Goal: Task Accomplishment & Management: Complete application form

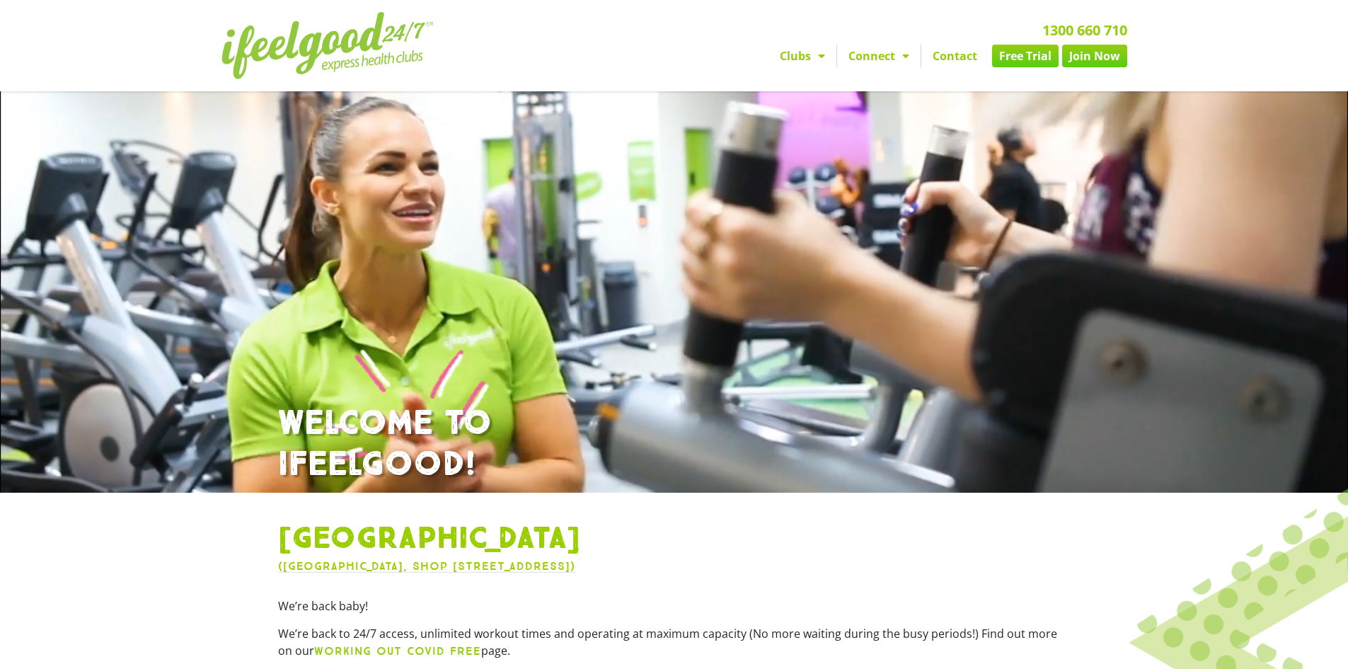
click at [1028, 56] on link "Free Trial" at bounding box center [1025, 56] width 67 height 23
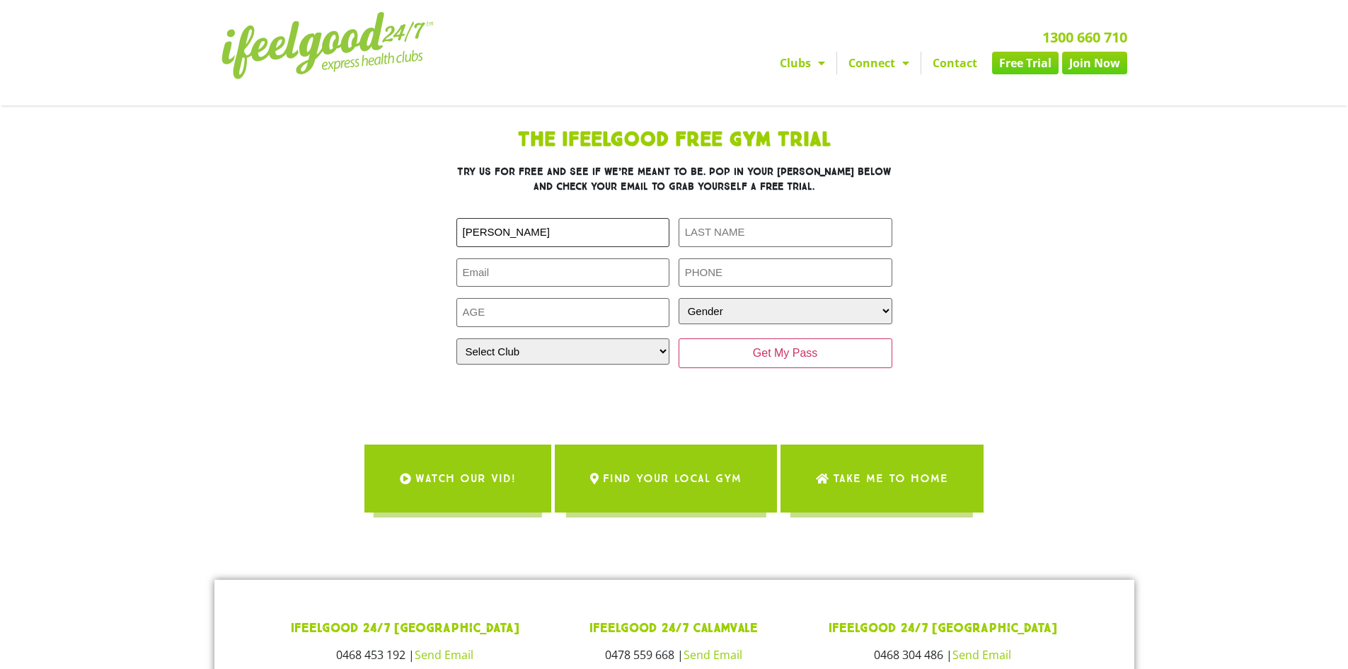
type input "[PERSON_NAME]"
type input "Ngo"
type input "tandanhspkt@gmail.com"
type input "0468514798"
click at [518, 311] on input "Age (Required)" at bounding box center [563, 312] width 214 height 29
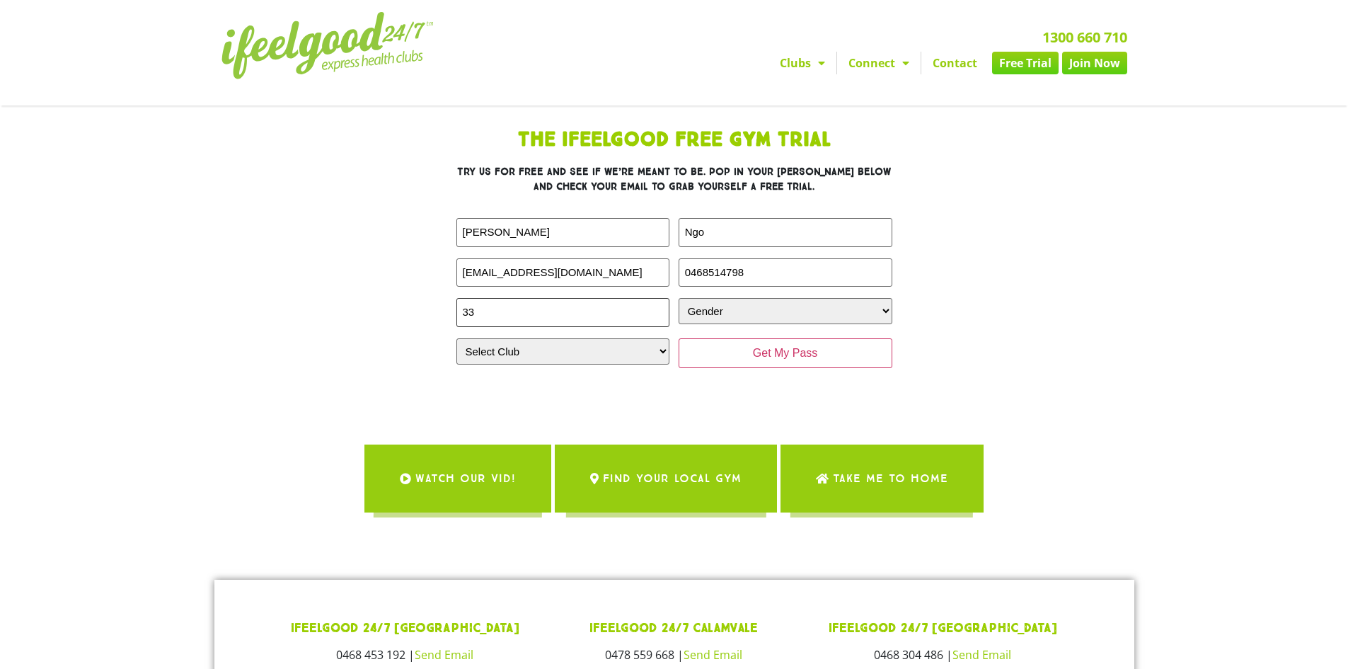
type input "33"
click at [819, 313] on select "Gender Male Female" at bounding box center [786, 311] width 214 height 26
select select "Male"
click at [679, 298] on select "Gender Male Female" at bounding box center [786, 311] width 214 height 26
click at [612, 359] on select "Select Club Alexandra Hills Calamvale Coopers Plains Middle Park Oxenford Oxley…" at bounding box center [563, 351] width 214 height 26
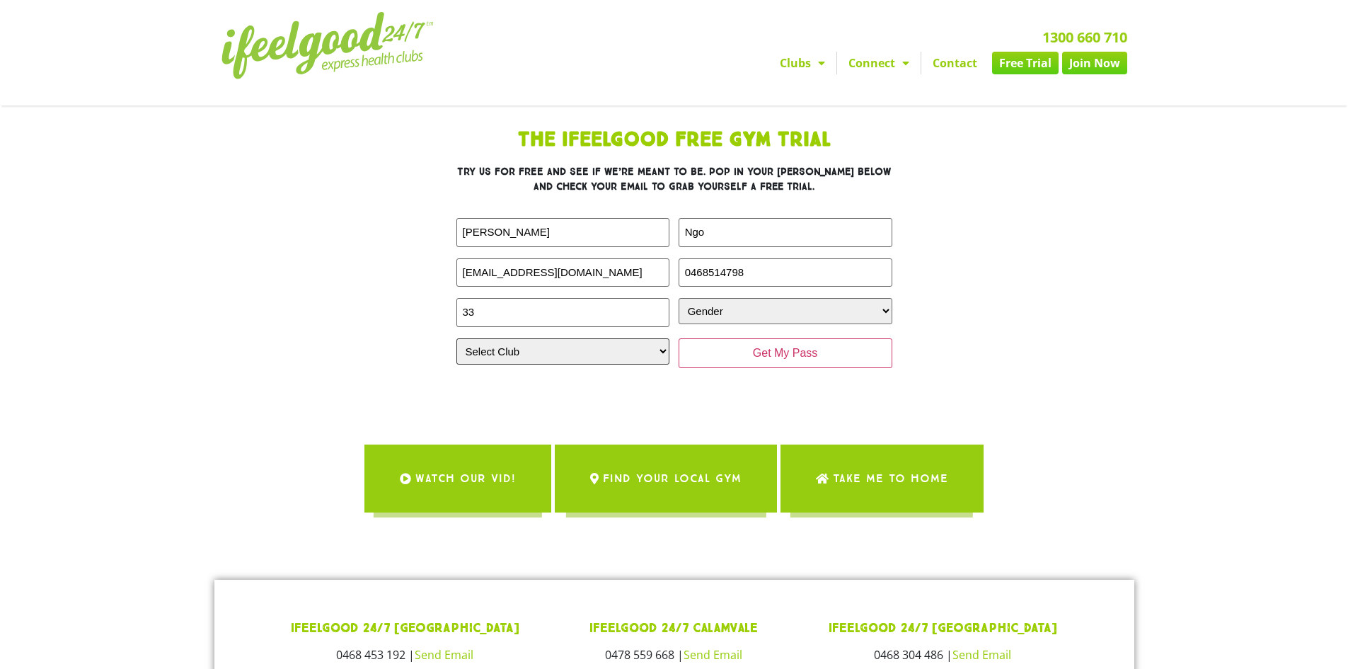
select select "[GEOGRAPHIC_DATA]"
click at [456, 338] on select "Select Club Alexandra Hills Calamvale Coopers Plains Middle Park Oxenford Oxley…" at bounding box center [563, 351] width 214 height 26
click at [764, 354] on input "Get My Pass" at bounding box center [786, 353] width 214 height 30
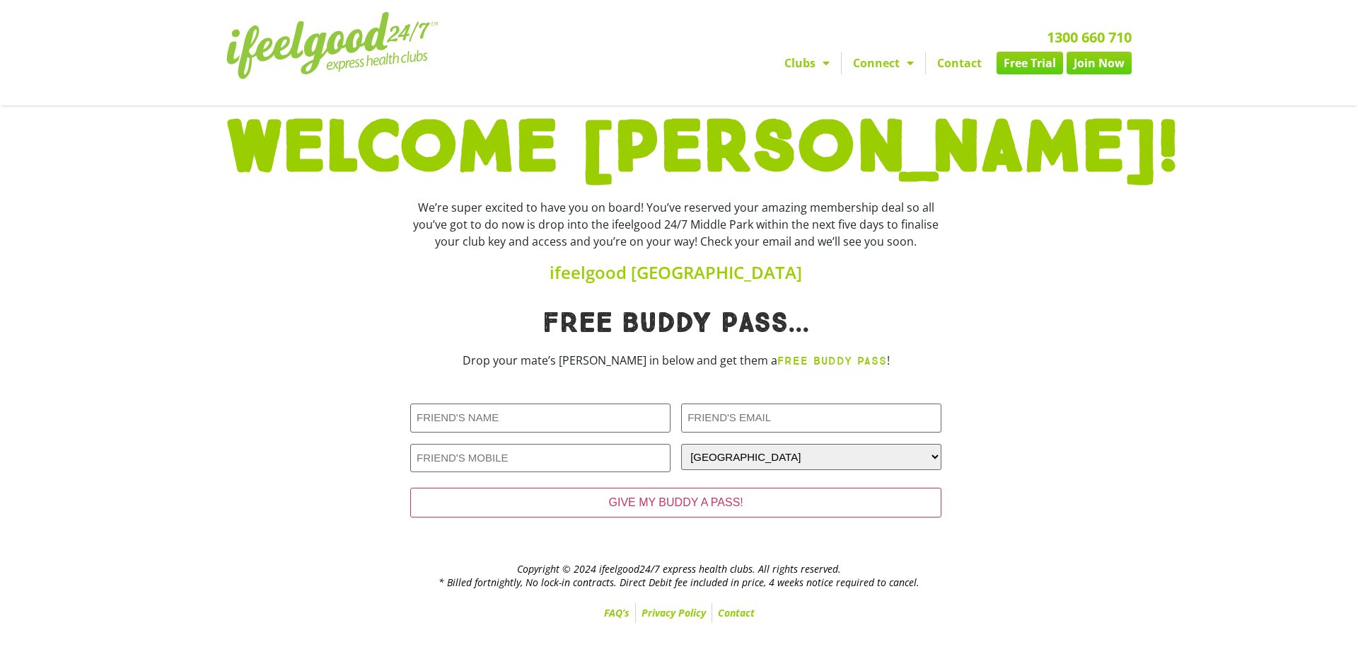
click at [1121, 62] on link "Join Now" at bounding box center [1099, 63] width 65 height 23
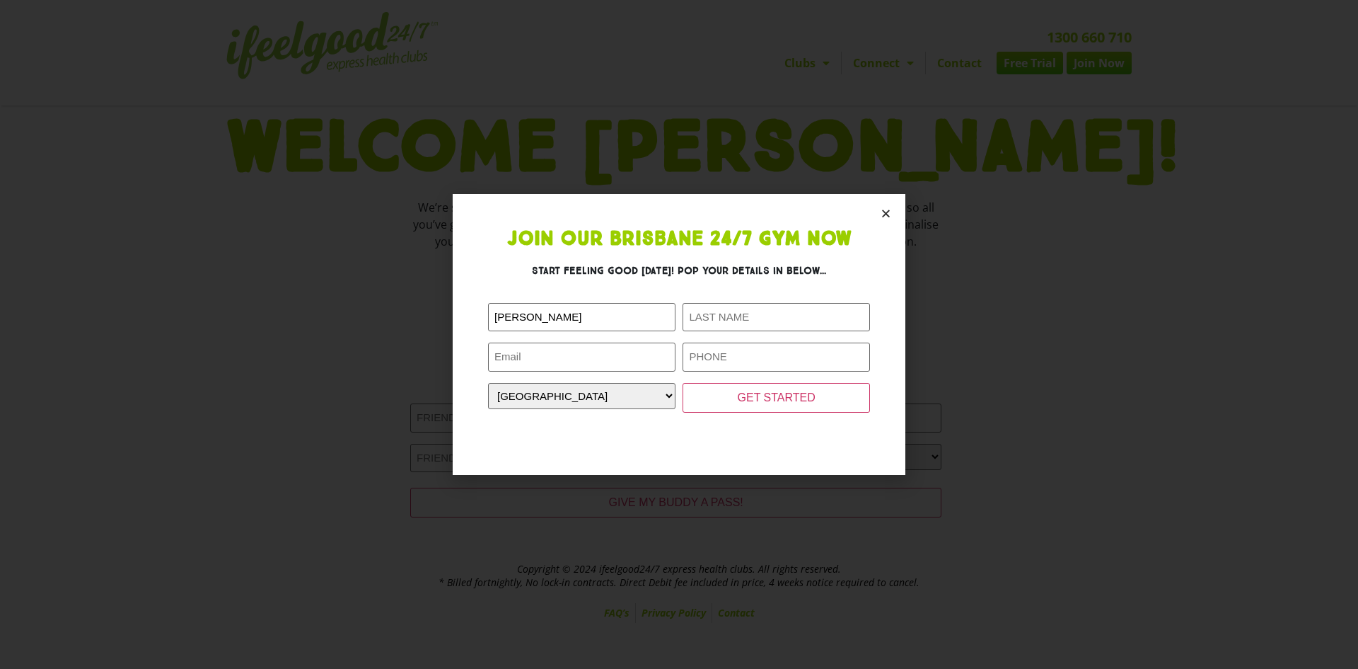
click at [662, 275] on h3 "Start feeling good [DATE]! Pop your details in below..." at bounding box center [679, 270] width 382 height 15
click at [668, 272] on h3 "Start feeling good [DATE]! Pop your details in below..." at bounding box center [679, 270] width 382 height 15
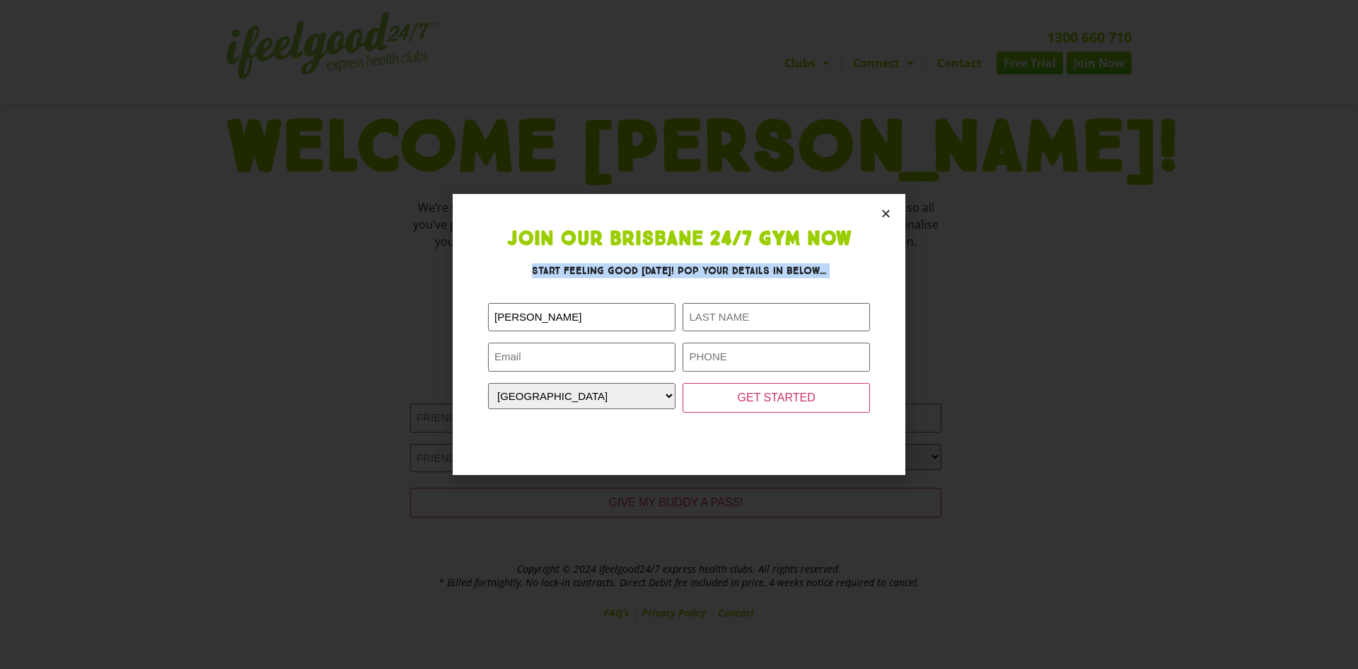
click at [668, 272] on h3 "Start feeling good [DATE]! Pop your details in below..." at bounding box center [679, 270] width 382 height 15
click at [696, 271] on h3 "Start feeling good [DATE]! Pop your details in below..." at bounding box center [679, 270] width 382 height 15
click at [710, 270] on h3 "Start feeling good [DATE]! Pop your details in below..." at bounding box center [679, 270] width 382 height 15
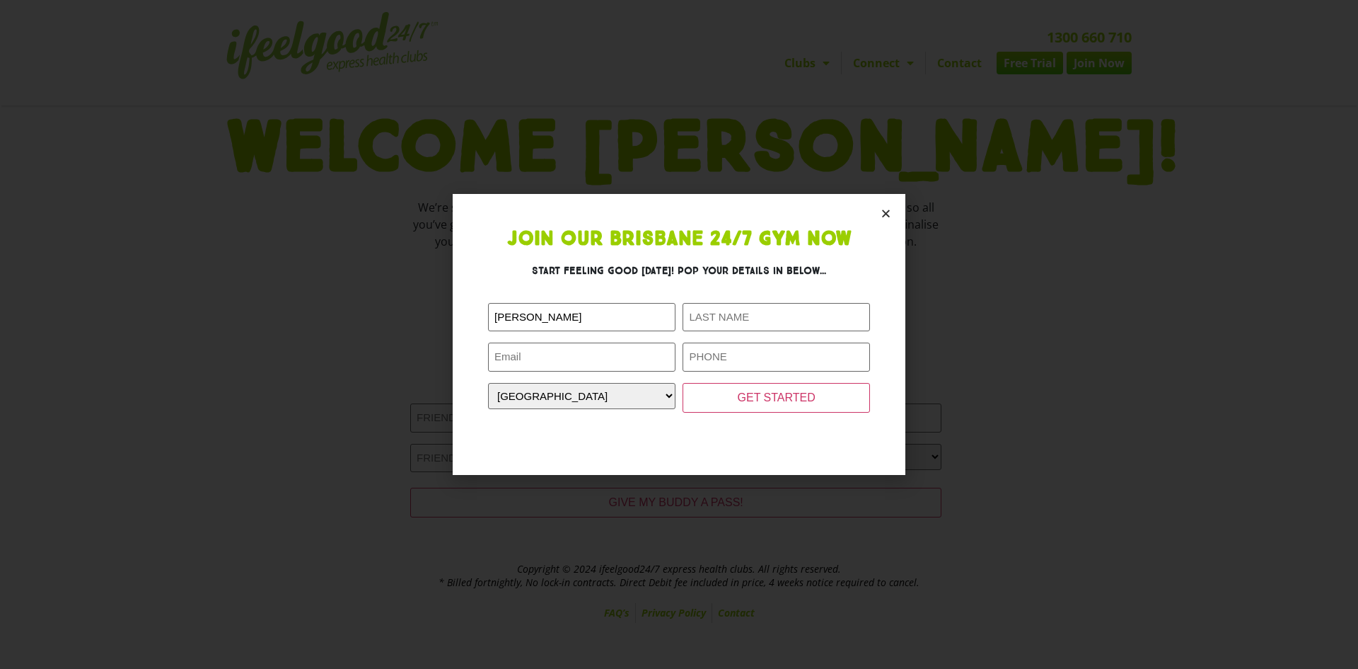
click at [686, 270] on h3 "Start feeling good [DATE]! Pop your details in below..." at bounding box center [679, 270] width 382 height 15
drag, startPoint x: 686, startPoint y: 270, endPoint x: 794, endPoint y: 266, distance: 108.3
click at [794, 266] on h3 "Start feeling good [DATE]! Pop your details in below..." at bounding box center [679, 270] width 382 height 15
drag, startPoint x: 794, startPoint y: 266, endPoint x: 688, endPoint y: 272, distance: 105.6
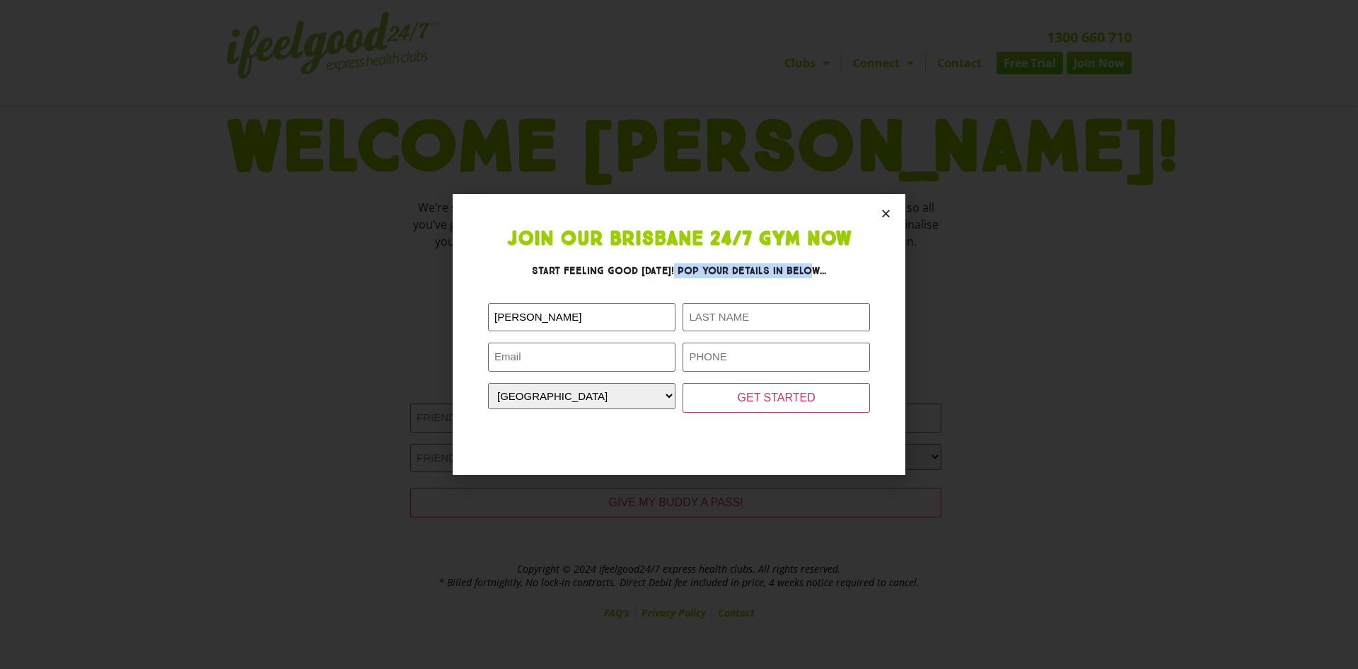
click at [688, 272] on h3 "Start feeling good [DATE]! Pop your details in below..." at bounding box center [679, 270] width 382 height 15
drag, startPoint x: 688, startPoint y: 272, endPoint x: 802, endPoint y: 268, distance: 113.3
click at [802, 268] on h3 "Start feeling good [DATE]! Pop your details in below..." at bounding box center [679, 270] width 382 height 15
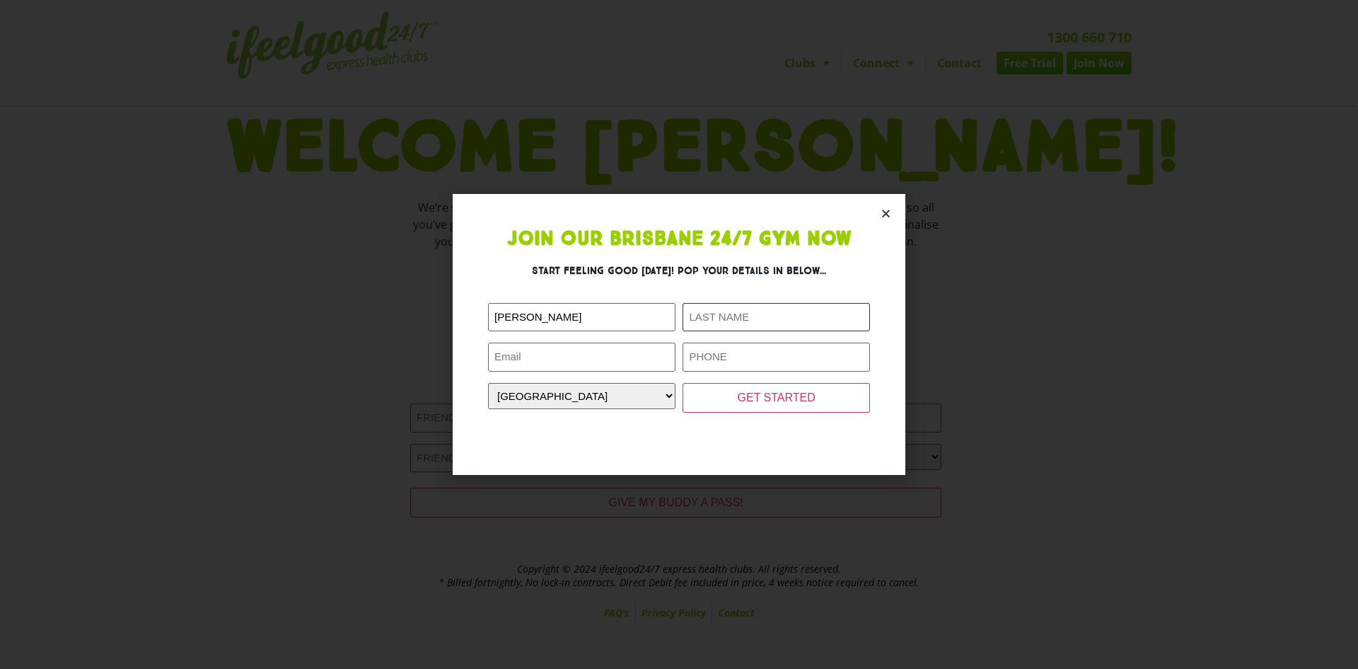
click at [730, 320] on input "Last Name (Required)" at bounding box center [776, 317] width 187 height 29
click at [726, 292] on div "First Name (Required) Danh Last Name (Required) Email (Required) Phone (Require…" at bounding box center [679, 365] width 382 height 146
click at [536, 364] on input "Email (Required)" at bounding box center [581, 356] width 187 height 29
click at [478, 371] on section "Join Our Brisbane 24/7 Gym Now Start feeling good today! Pop your details in be…" at bounding box center [679, 334] width 453 height 280
click at [553, 388] on select "Closest Gym Alexandra Hills Calamvale Coopers Plains Middle Park Oxenford Oxley…" at bounding box center [581, 396] width 187 height 26
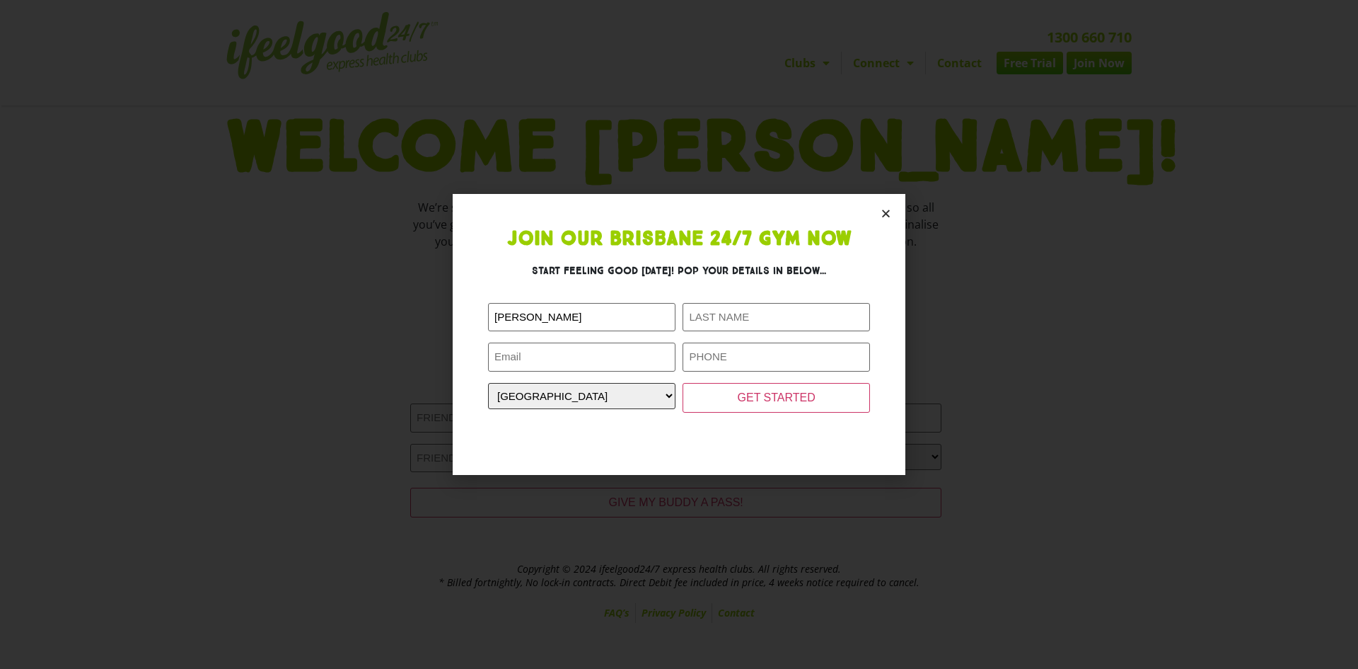
click at [553, 388] on select "Closest Gym Alexandra Hills Calamvale Coopers Plains Middle Park Oxenford Oxley…" at bounding box center [581, 396] width 187 height 26
click at [887, 212] on icon "Close" at bounding box center [886, 213] width 11 height 11
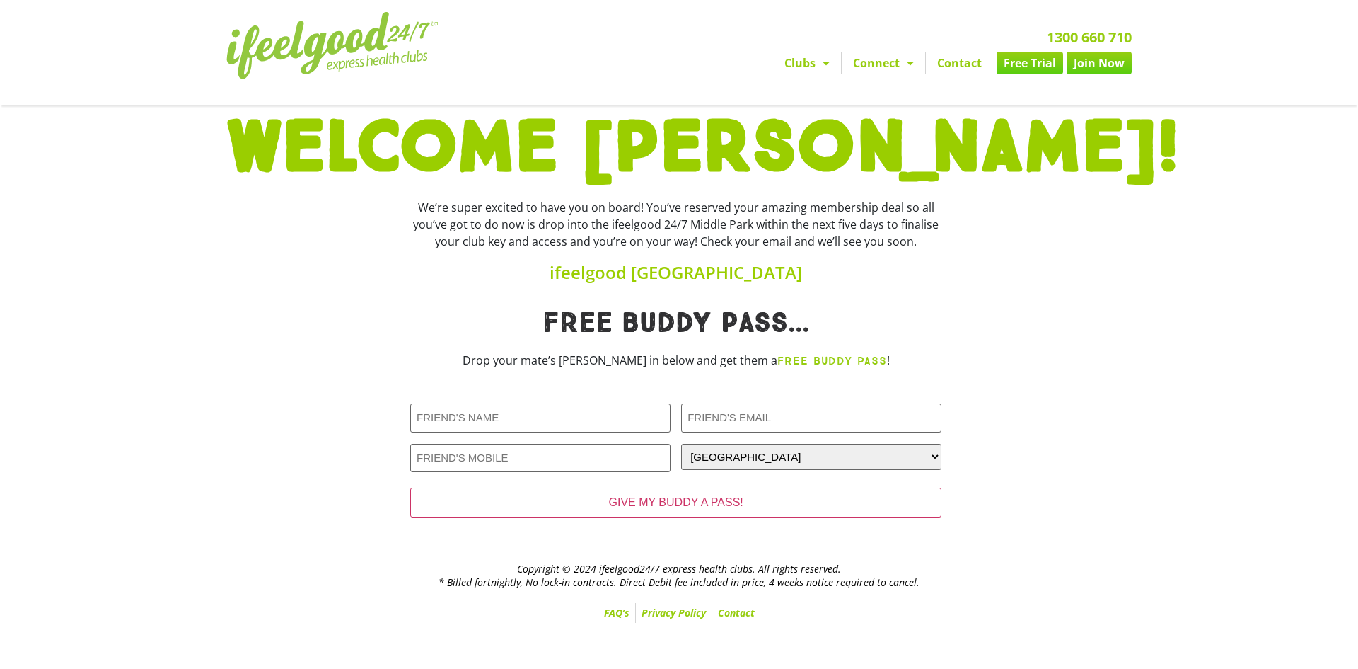
click at [408, 36] on img at bounding box center [332, 45] width 212 height 67
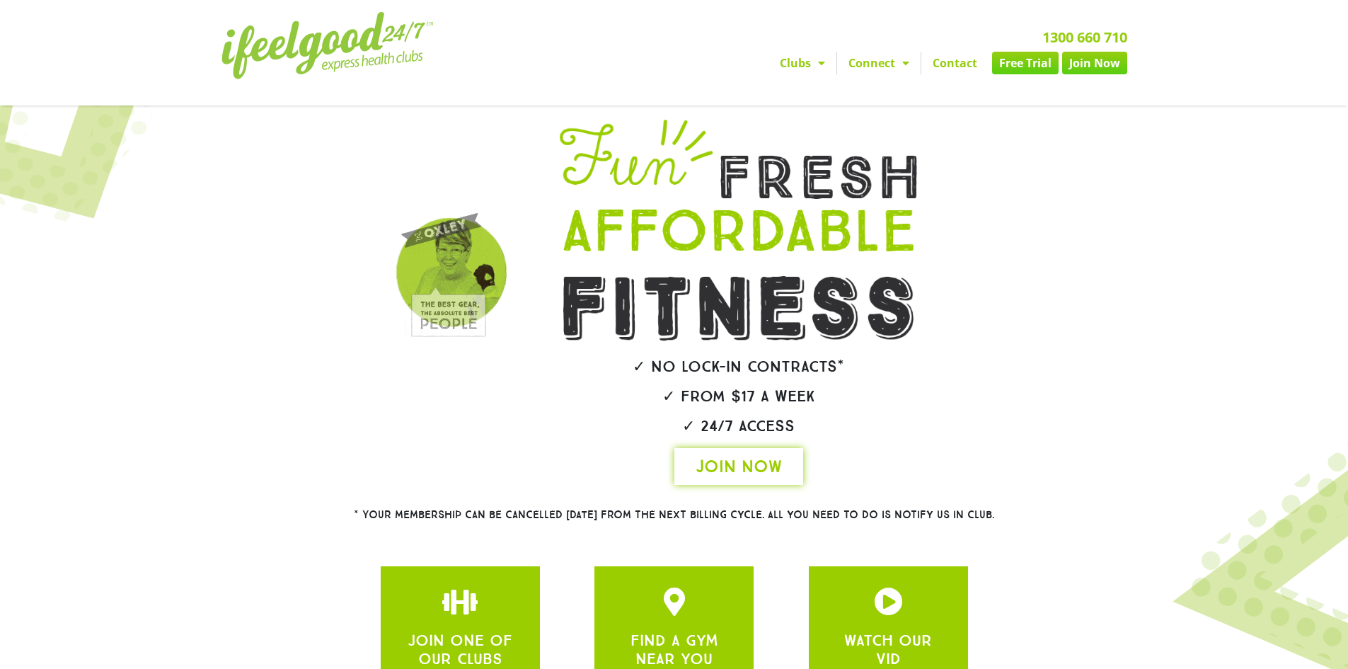
click at [766, 458] on span "JOIN NOW" at bounding box center [738, 466] width 86 height 23
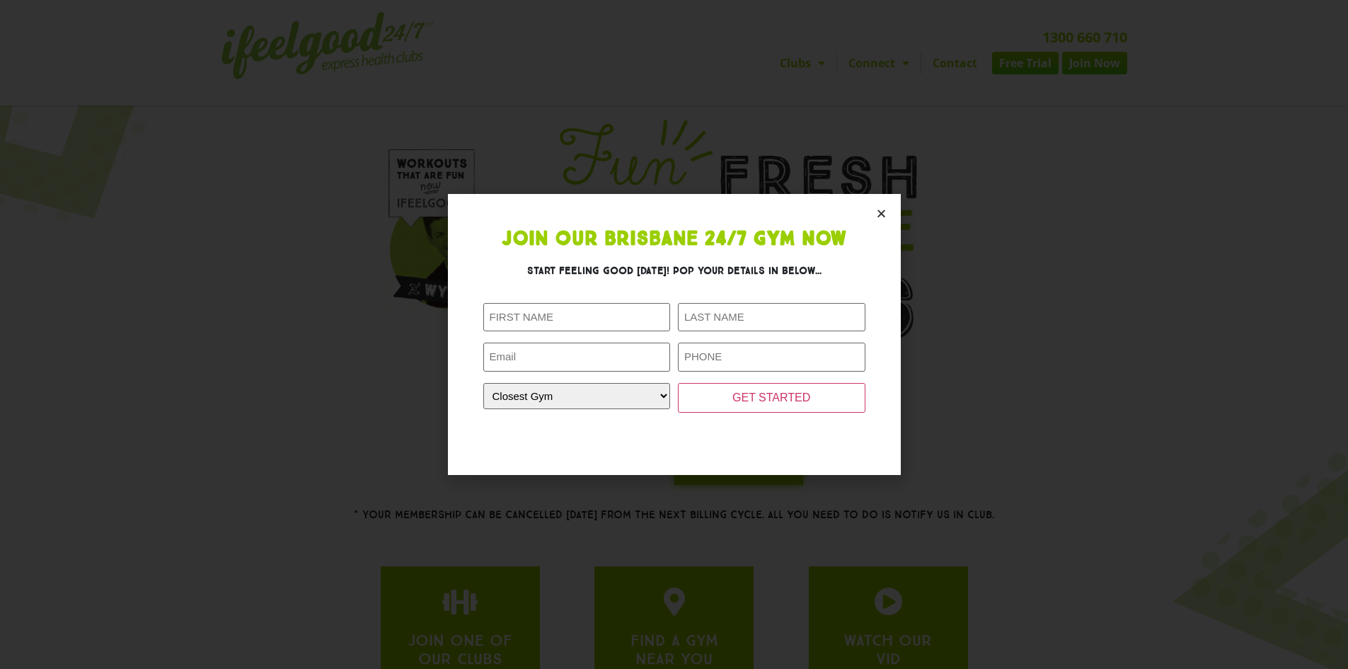
click at [539, 272] on h3 "Start feeling good [DATE]! Pop your details in below..." at bounding box center [674, 270] width 382 height 15
drag, startPoint x: 539, startPoint y: 272, endPoint x: 829, endPoint y: 266, distance: 290.1
click at [829, 266] on h3 "Start feeling good [DATE]! Pop your details in below..." at bounding box center [674, 270] width 382 height 15
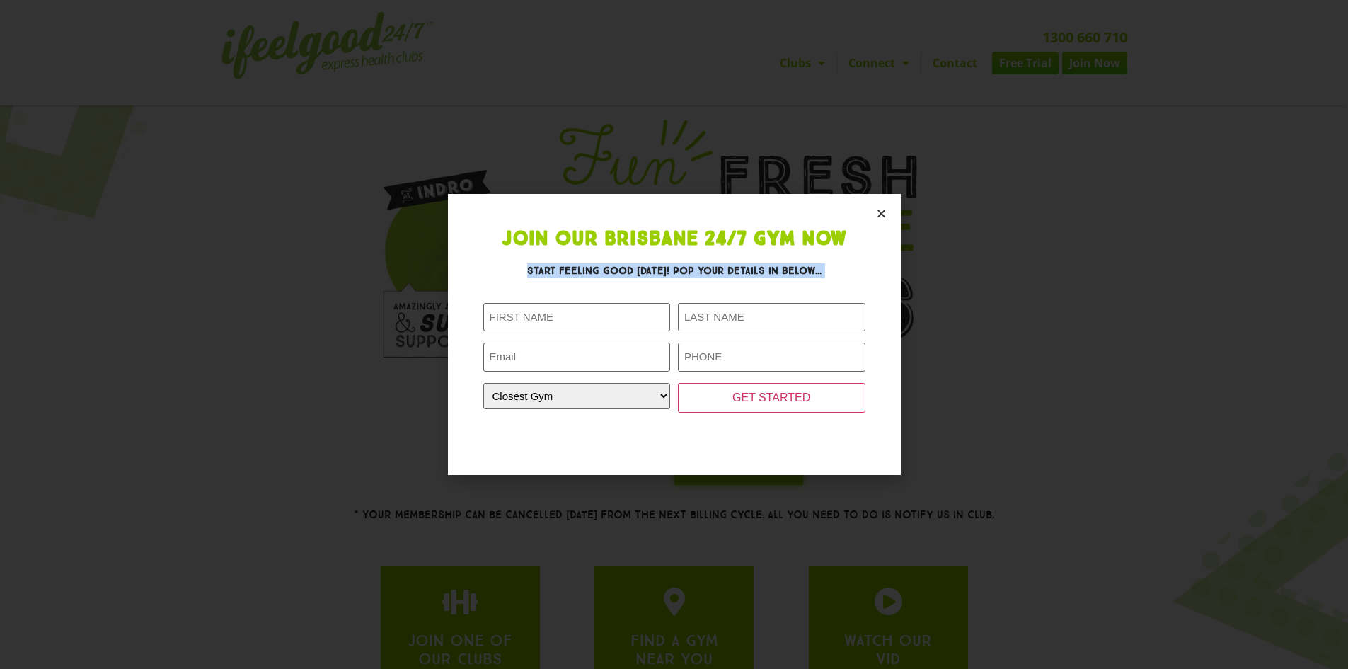
click at [829, 266] on h3 "Start feeling good [DATE]! Pop your details in below..." at bounding box center [674, 270] width 382 height 15
click at [778, 265] on h3 "Start feeling good [DATE]! Pop your details in below..." at bounding box center [674, 270] width 382 height 15
click at [802, 239] on h1 "Join Our Brisbane 24/7 Gym Now" at bounding box center [674, 239] width 382 height 20
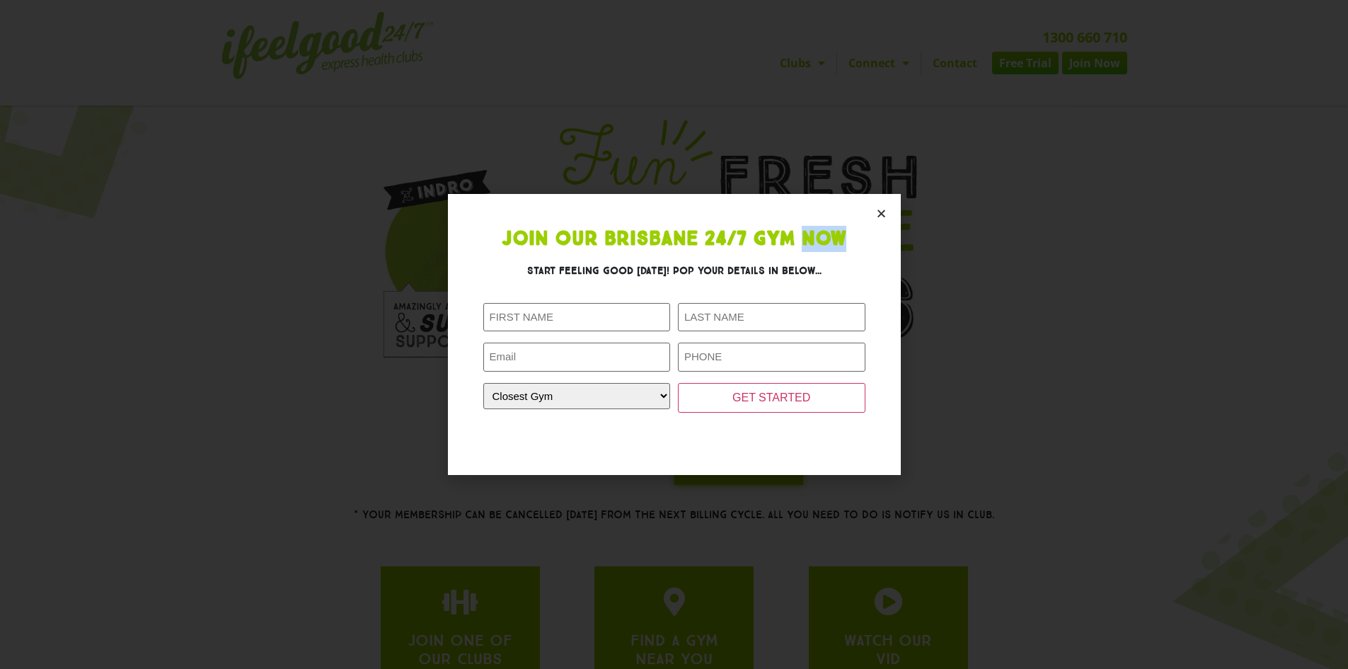
click at [802, 239] on h1 "Join Our Brisbane 24/7 Gym Now" at bounding box center [674, 239] width 382 height 20
click at [817, 236] on h1 "Join Our Brisbane 24/7 Gym Now" at bounding box center [674, 239] width 382 height 20
click at [878, 211] on icon "Close" at bounding box center [881, 213] width 11 height 11
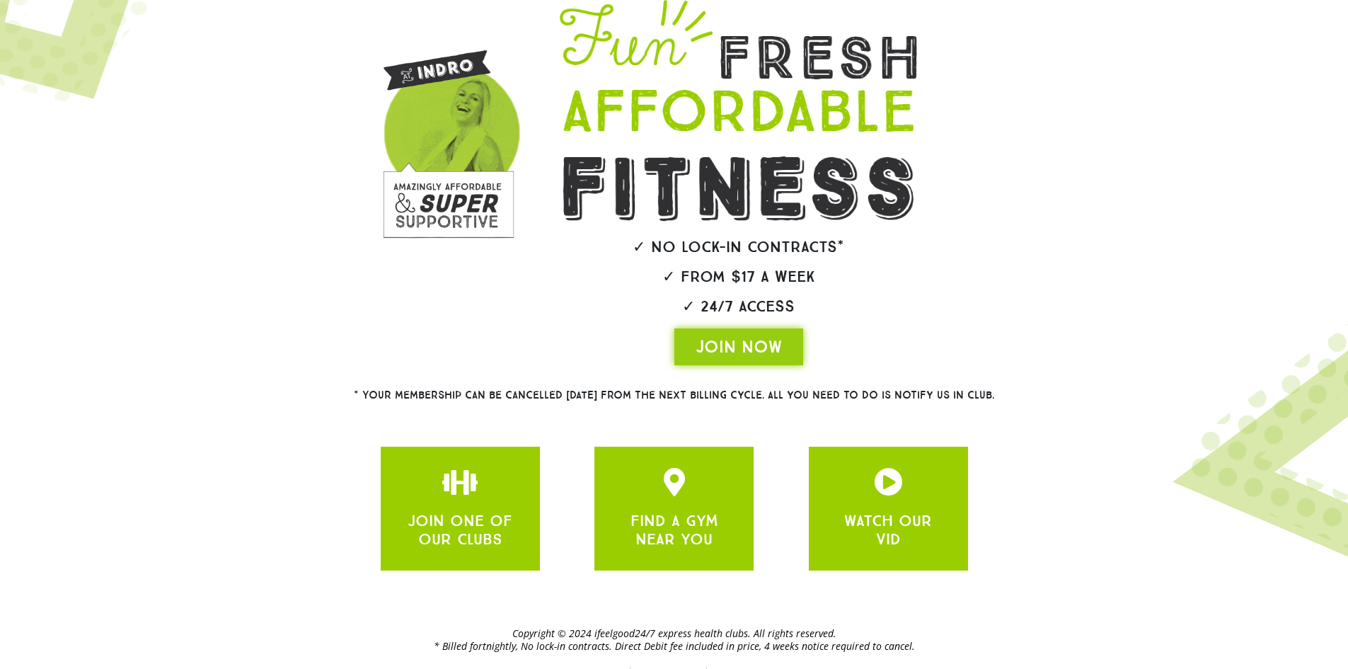
scroll to position [144, 0]
